Goal: Check status: Check status

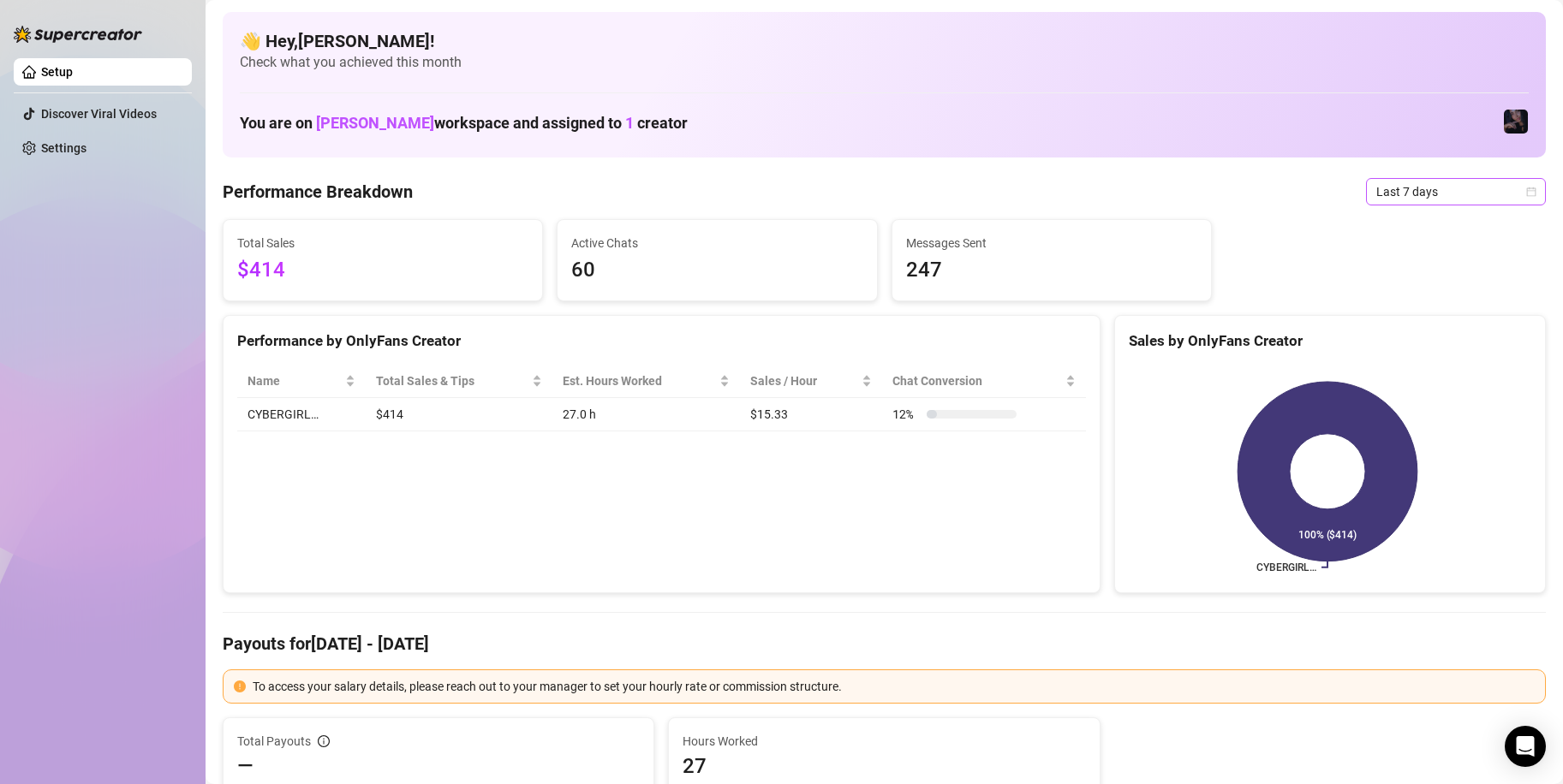
click at [1471, 203] on span "Last 7 days" at bounding box center [1456, 191] width 159 height 26
click at [1430, 331] on div "Custom date" at bounding box center [1441, 336] width 153 height 19
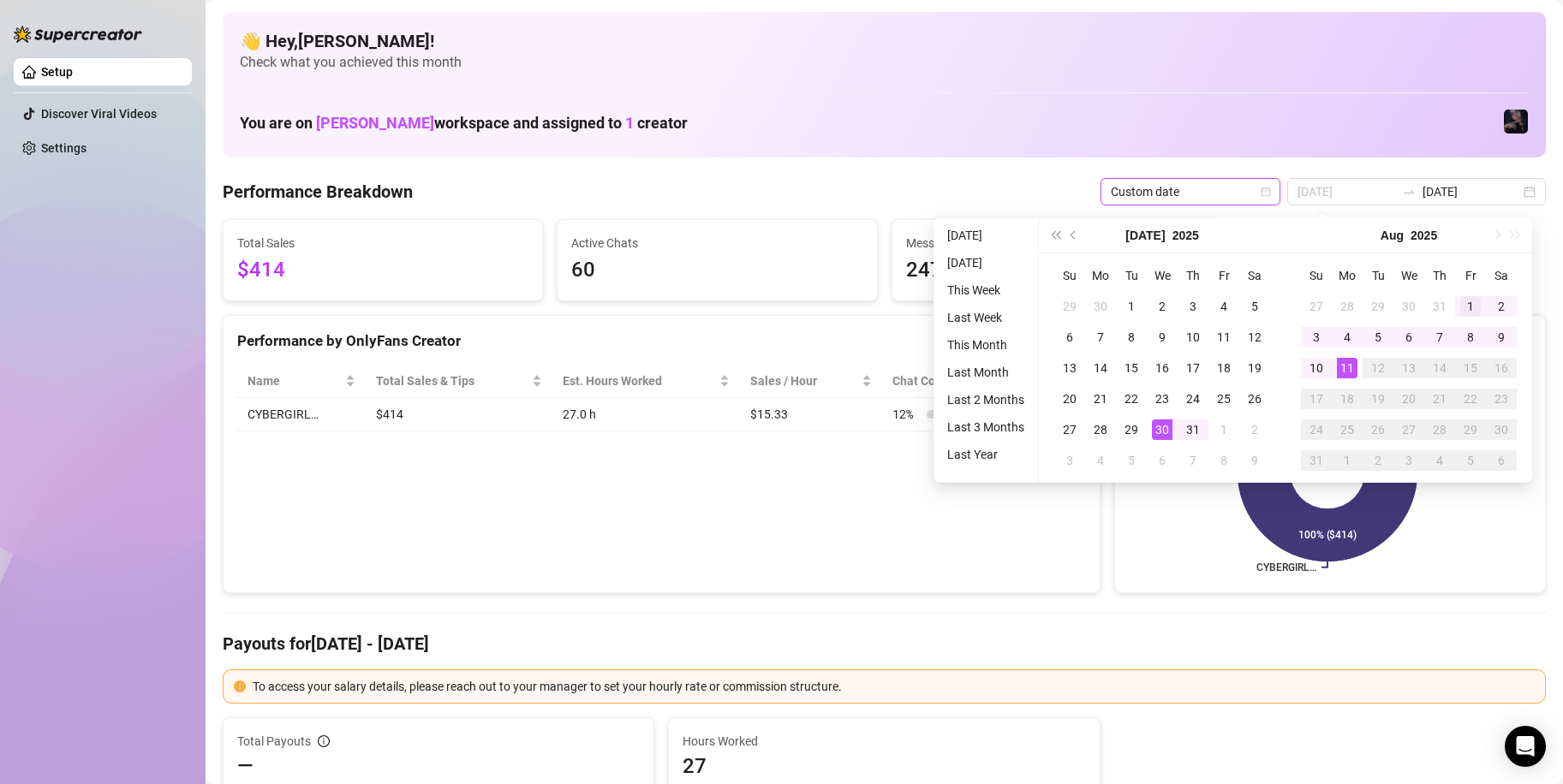
type input "[DATE]"
click at [1477, 301] on div "1" at bounding box center [1471, 307] width 21 height 21
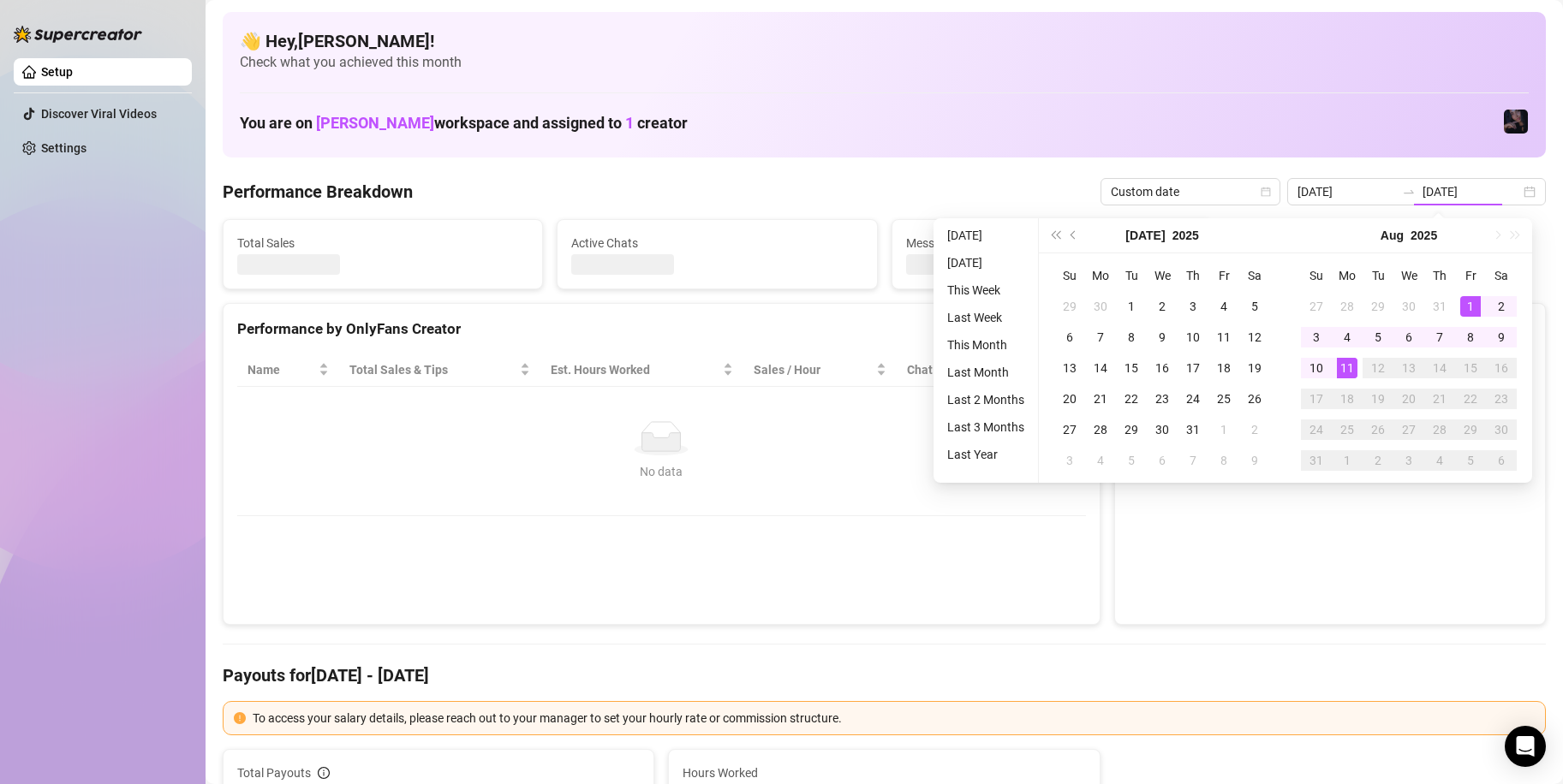
type input "[DATE]"
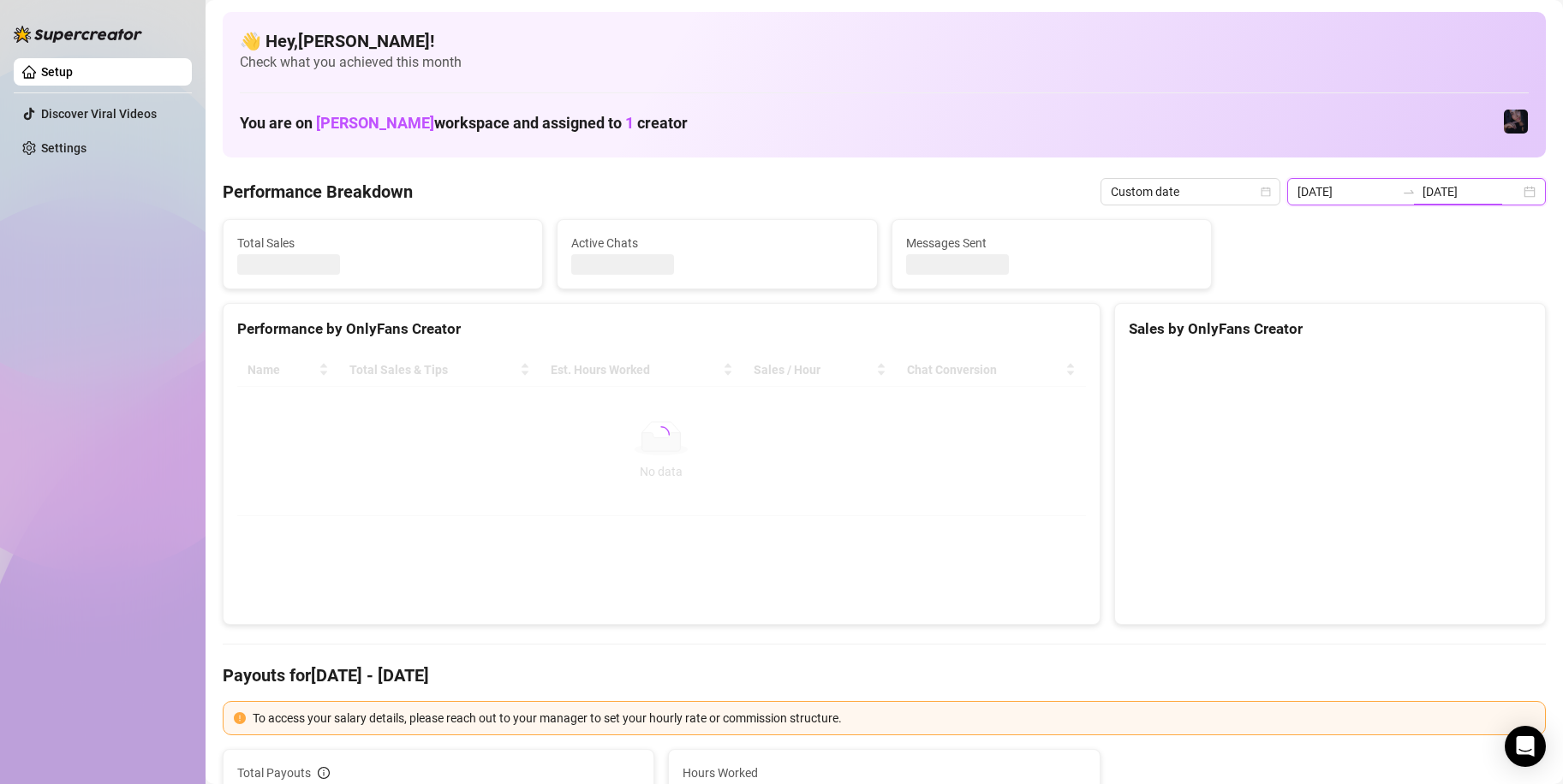
click at [1458, 195] on input "[DATE]" at bounding box center [1471, 192] width 98 height 19
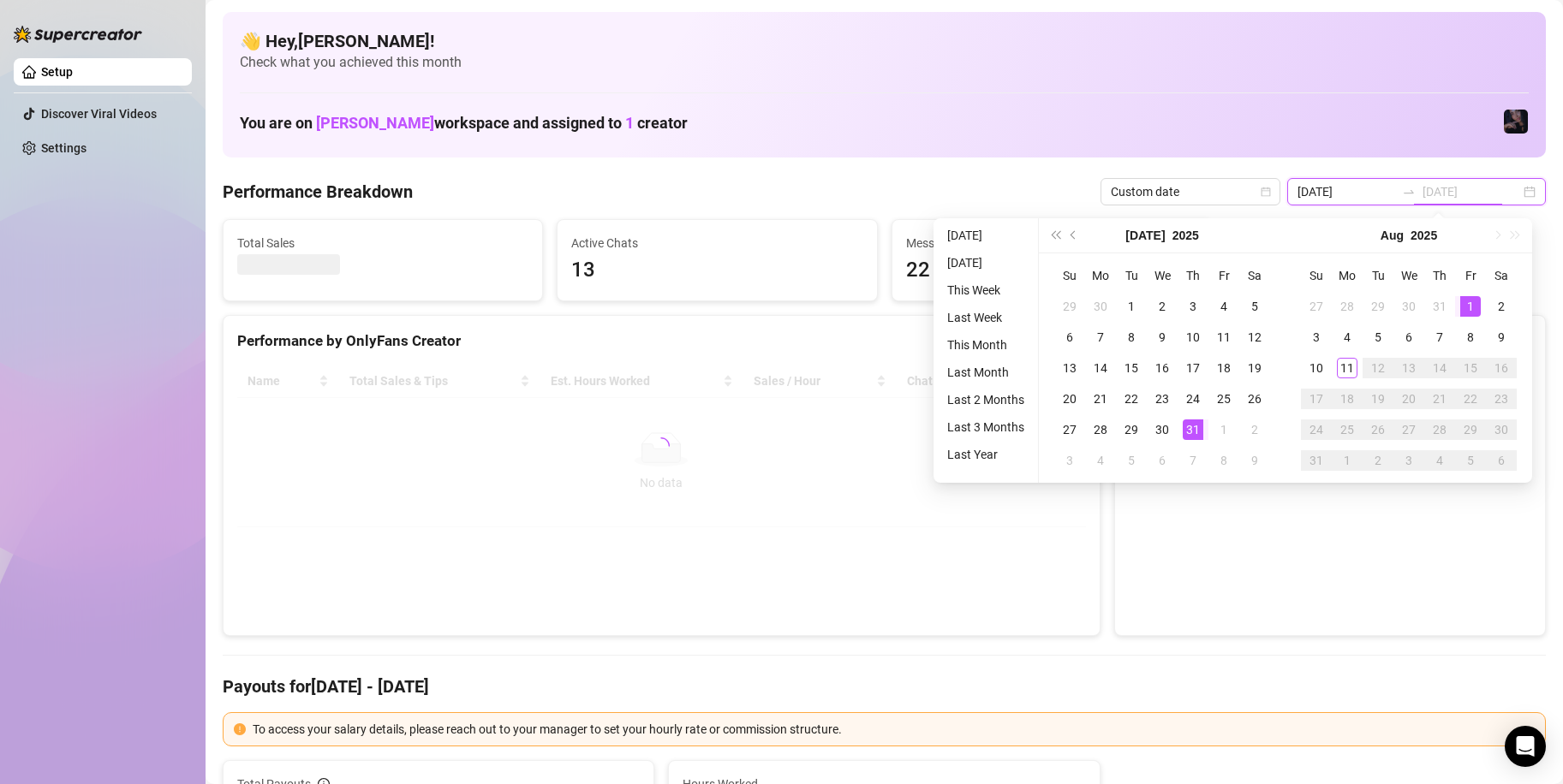
type input "[DATE]"
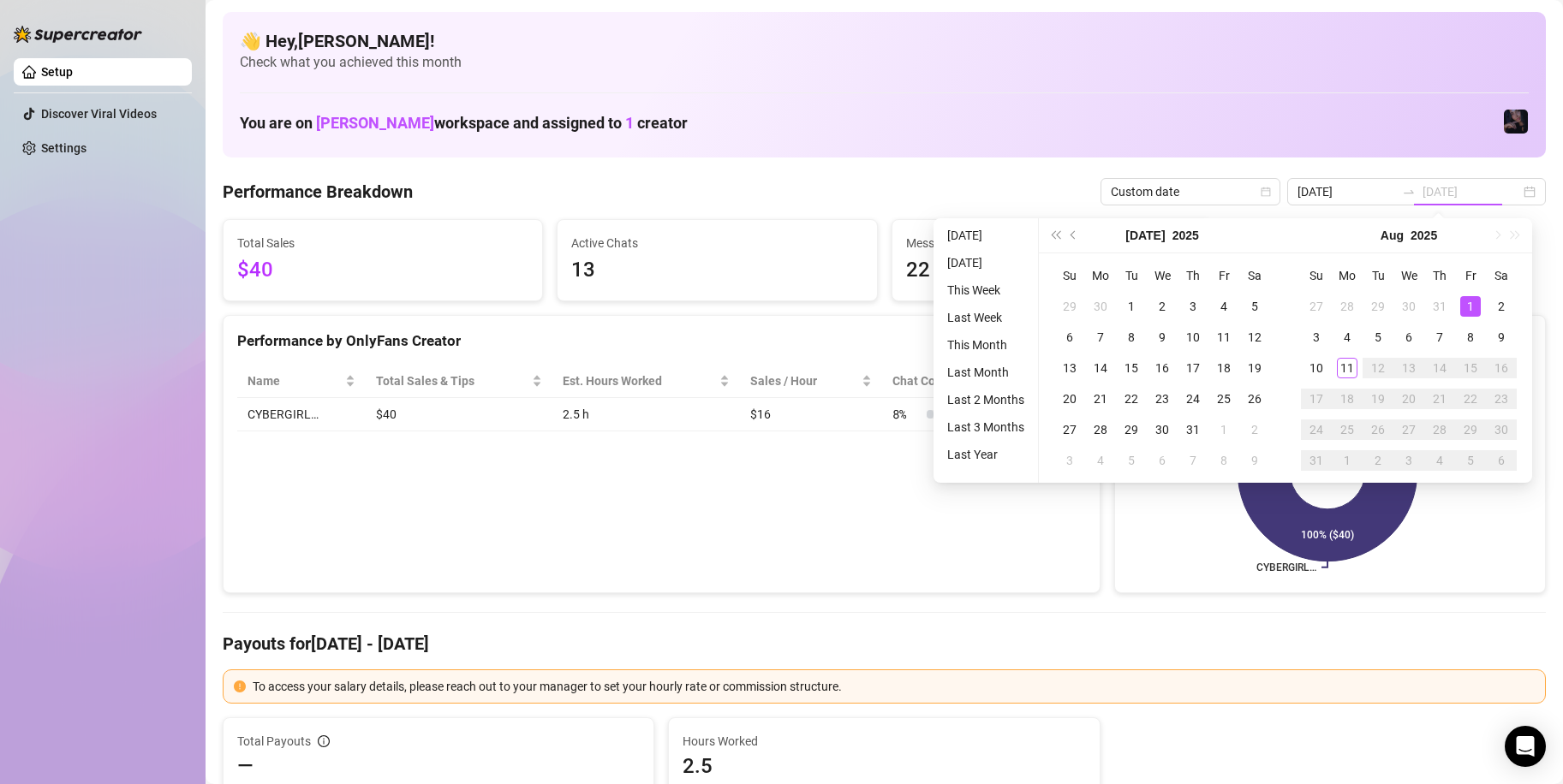
click at [1468, 302] on div "1" at bounding box center [1471, 307] width 21 height 21
type input "[DATE]"
click at [1356, 370] on div "11" at bounding box center [1348, 368] width 21 height 21
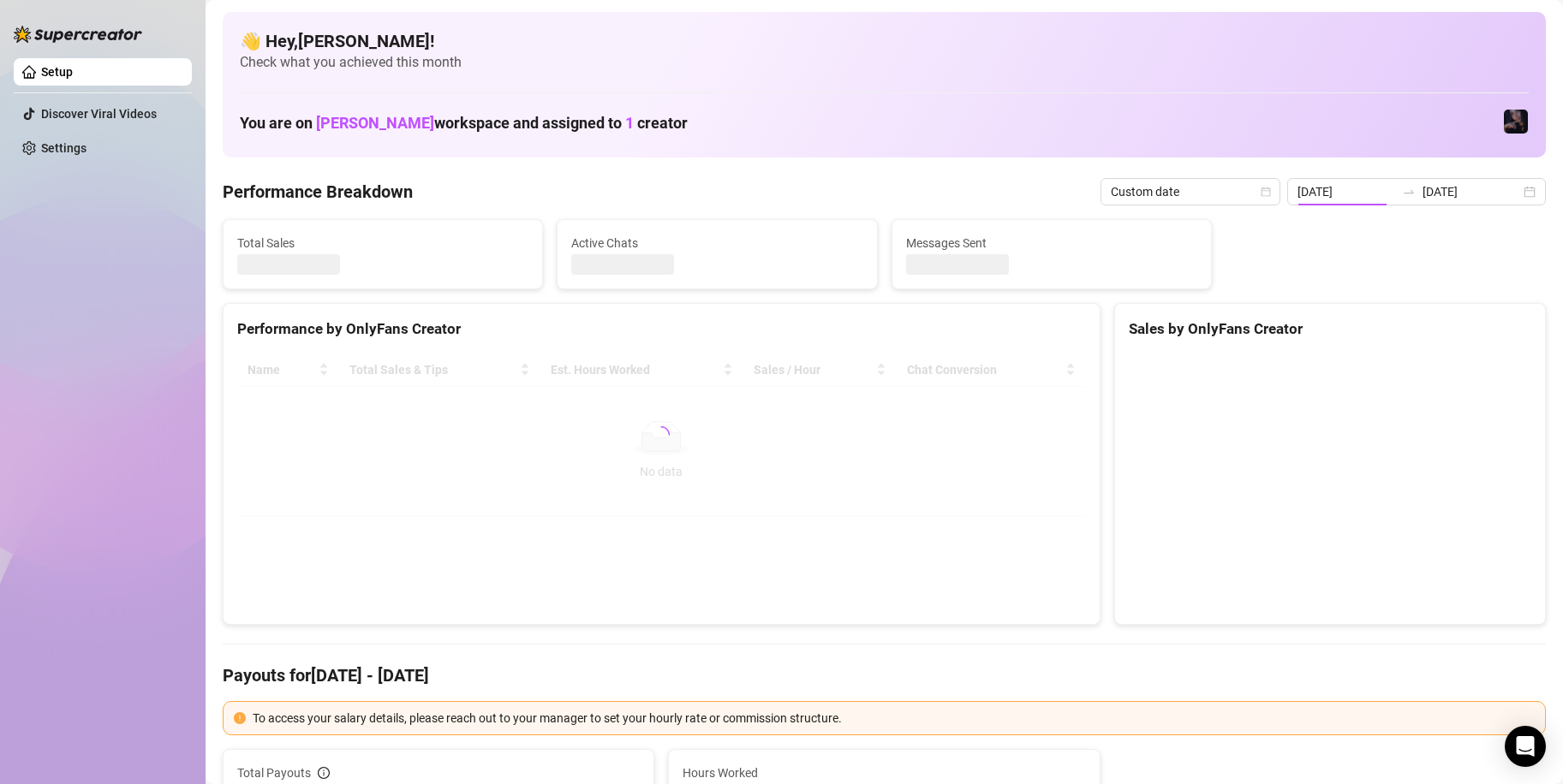
type input "[DATE]"
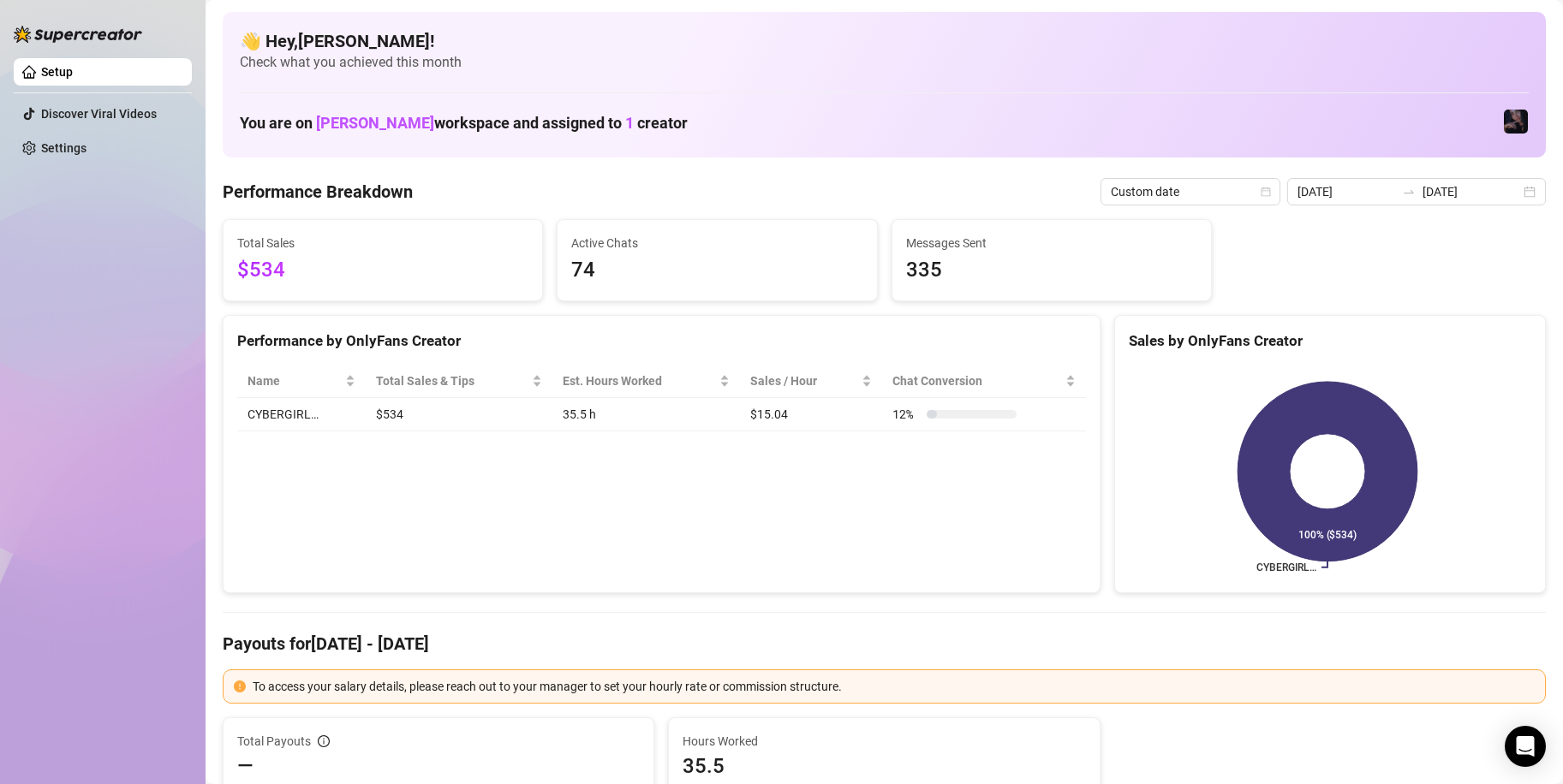
click at [1163, 317] on div "Sales by OnlyFans Creator" at bounding box center [1330, 334] width 430 height 37
click at [255, 273] on span "$534" at bounding box center [382, 271] width 291 height 32
